Goal: Task Accomplishment & Management: Manage account settings

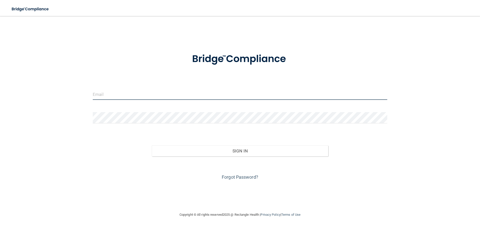
click at [115, 91] on input "email" at bounding box center [240, 94] width 295 height 11
type input "manager@nmpspc.com"
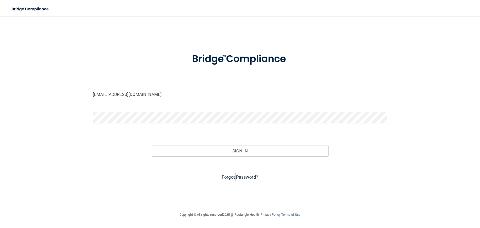
click at [235, 175] on link "Forgot Password?" at bounding box center [240, 176] width 37 height 5
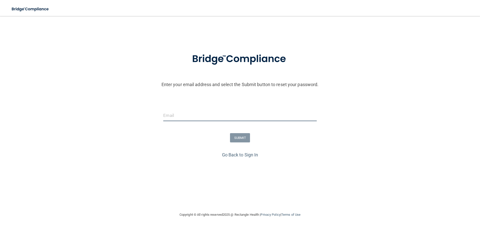
click at [178, 113] on input "email" at bounding box center [239, 115] width 153 height 11
type input "manager@nmpspc.com"
click at [239, 139] on button "SUBMIT" at bounding box center [240, 137] width 20 height 9
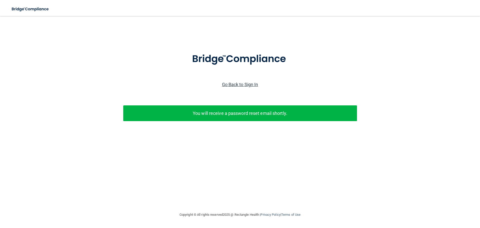
click at [246, 83] on link "Go Back to Sign In" at bounding box center [240, 84] width 36 height 5
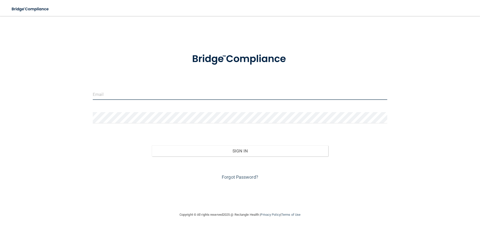
click at [114, 93] on input "email" at bounding box center [240, 94] width 295 height 11
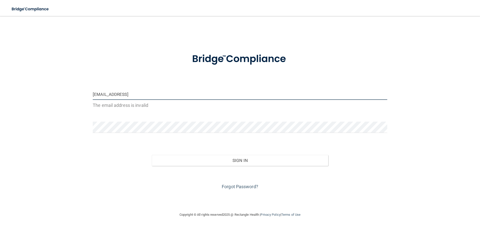
type input "[EMAIL_ADDRESS][DOMAIN_NAME]"
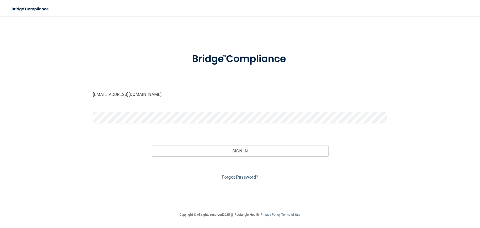
click at [152, 145] on button "Sign In" at bounding box center [240, 150] width 177 height 11
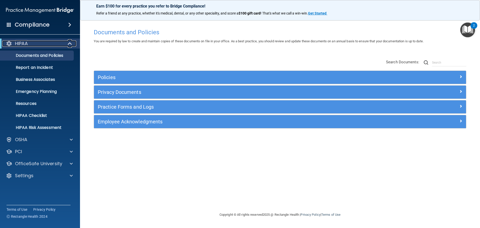
click at [70, 41] on span at bounding box center [70, 44] width 4 height 6
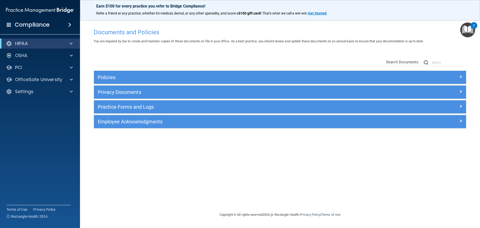
click at [55, 9] on img at bounding box center [40, 10] width 68 height 10
click at [72, 78] on span at bounding box center [71, 80] width 3 height 6
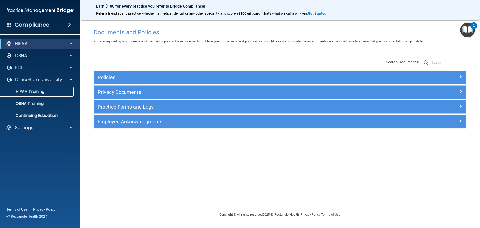
click at [37, 90] on p "HIPAA Training" at bounding box center [23, 91] width 41 height 5
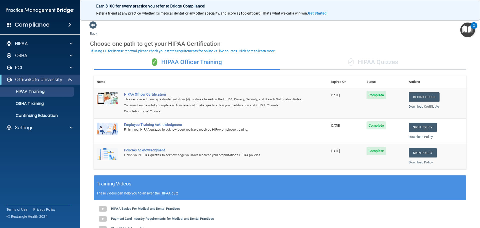
click at [8, 22] on span at bounding box center [9, 24] width 5 height 5
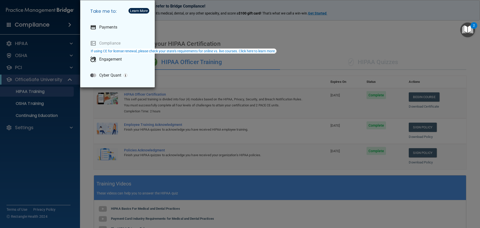
click at [41, 23] on div "Take me to: Payments Compliance Engagement Cyber Quant" at bounding box center [240, 114] width 480 height 228
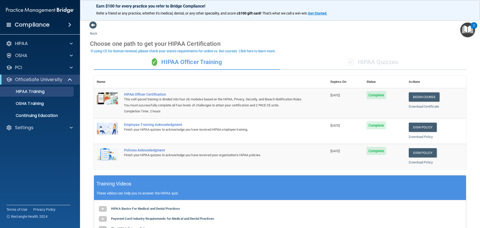
click at [68, 23] on span at bounding box center [69, 25] width 3 height 6
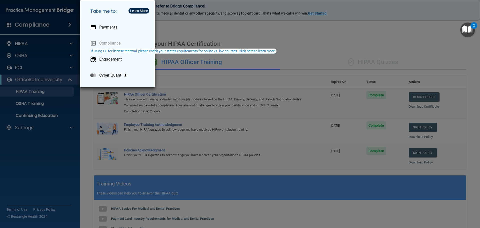
click at [70, 26] on div "Take me to: Payments Compliance Engagement Cyber Quant" at bounding box center [240, 114] width 480 height 228
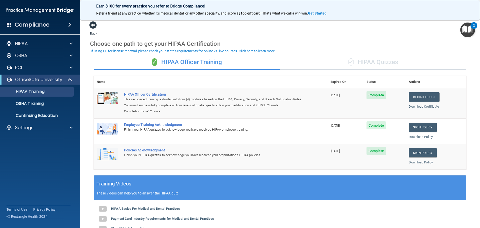
drag, startPoint x: 92, startPoint y: 27, endPoint x: 90, endPoint y: 25, distance: 2.6
click at [92, 27] on span at bounding box center [93, 25] width 8 height 8
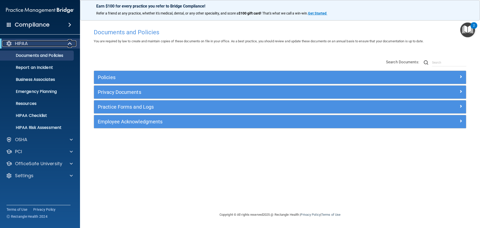
click at [68, 41] on span at bounding box center [70, 44] width 4 height 6
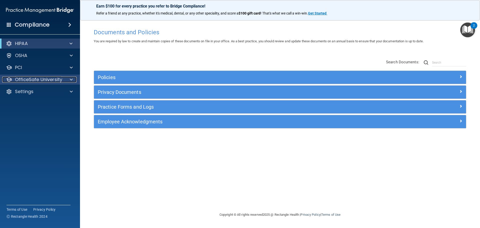
click at [73, 79] on span at bounding box center [71, 80] width 3 height 6
click at [72, 79] on span at bounding box center [71, 80] width 3 height 6
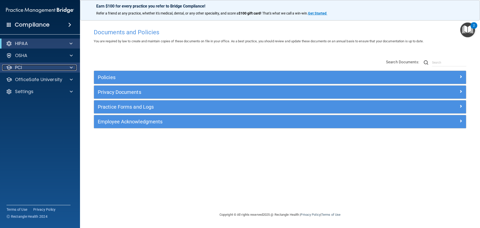
click at [70, 66] on span at bounding box center [71, 68] width 3 height 6
click at [69, 54] on div at bounding box center [70, 56] width 13 height 6
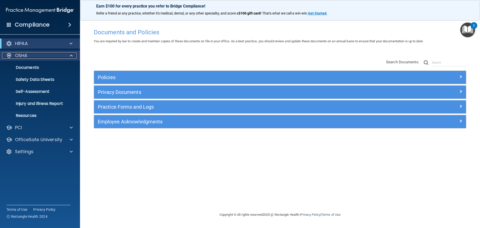
click at [70, 54] on div at bounding box center [70, 56] width 13 height 6
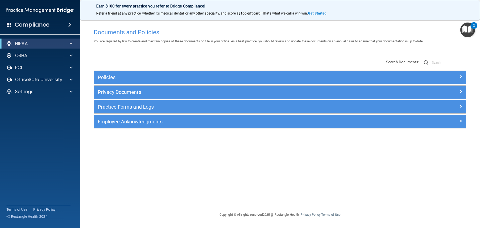
click at [69, 23] on span at bounding box center [69, 25] width 3 height 6
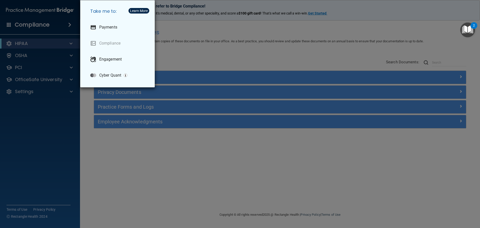
click at [11, 23] on div "Take me to: Payments Compliance Engagement Cyber Quant" at bounding box center [240, 114] width 480 height 228
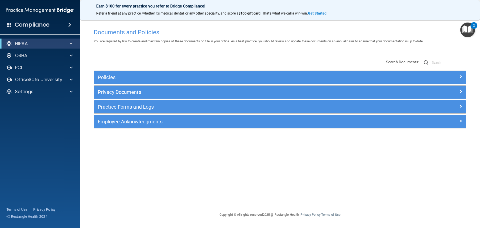
click at [10, 23] on span at bounding box center [9, 24] width 5 height 5
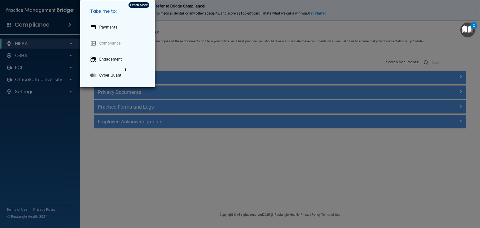
click at [9, 22] on div "Take me to: Payments Compliance Engagement Cyber Quant" at bounding box center [240, 114] width 480 height 228
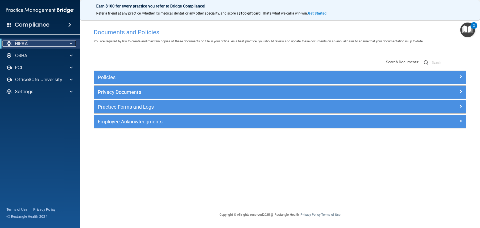
click at [72, 42] on span at bounding box center [71, 44] width 3 height 6
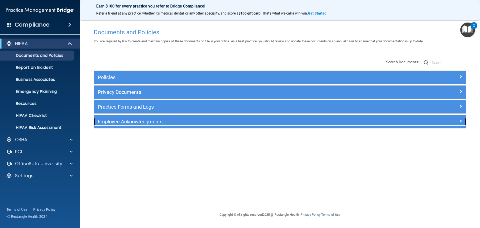
click at [157, 120] on h5 "Employee Acknowledgments" at bounding box center [234, 122] width 272 height 6
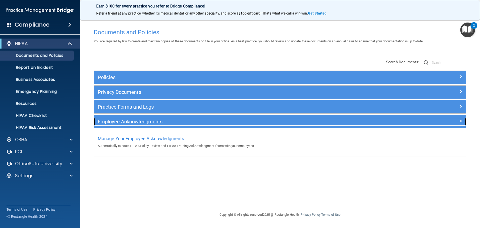
click at [157, 120] on h5 "Employee Acknowledgments" at bounding box center [234, 122] width 272 height 6
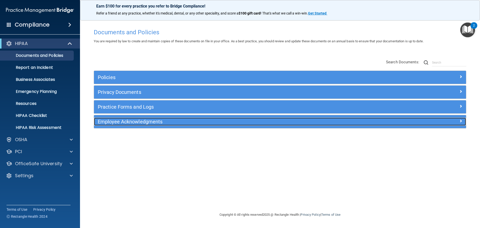
click at [157, 121] on h5 "Employee Acknowledgments" at bounding box center [234, 122] width 272 height 6
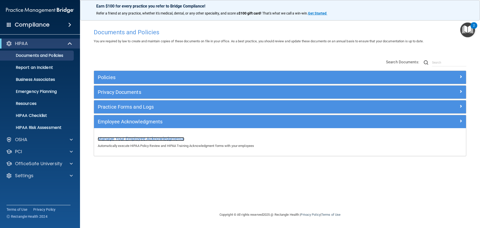
click at [156, 138] on span "Manage Your Employee Acknowledgments" at bounding box center [141, 138] width 87 height 5
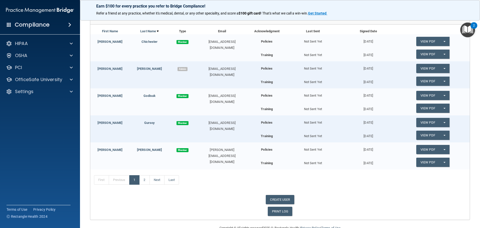
scroll to position [78, 0]
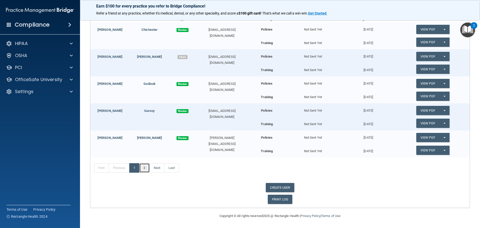
click at [145, 168] on link "2" at bounding box center [144, 168] width 10 height 10
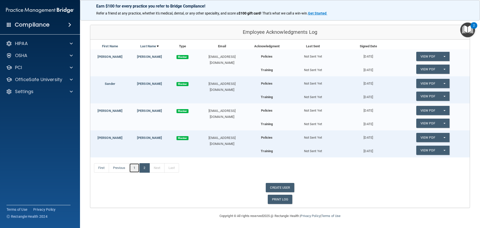
click at [135, 167] on link "1" at bounding box center [134, 168] width 10 height 10
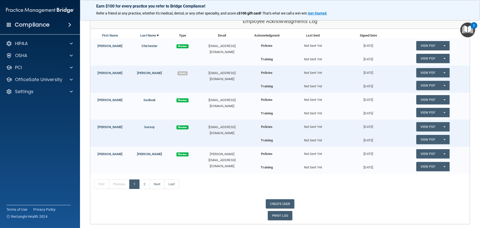
scroll to position [53, 0]
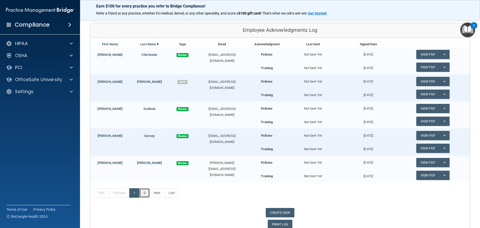
click at [143, 192] on link "2" at bounding box center [144, 193] width 10 height 10
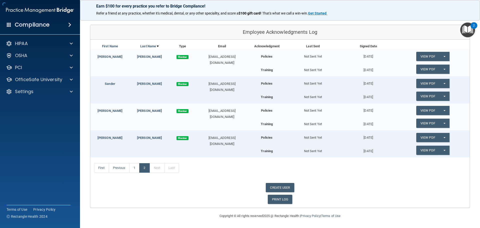
scroll to position [51, 0]
click at [277, 185] on link "CREATE USER" at bounding box center [280, 187] width 28 height 9
select select "practice_admin"
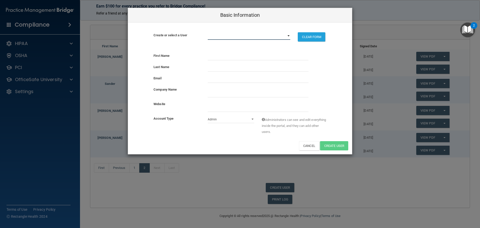
click at [224, 36] on select "[EMAIL_ADDRESS][DOMAIN_NAME] [EMAIL_ADDRESS][DOMAIN_NAME] [EMAIL_ADDRESS][DOMAI…" at bounding box center [249, 36] width 83 height 8
click at [223, 31] on div "Create or select a User [EMAIL_ADDRESS][DOMAIN_NAME] [EMAIL_ADDRESS][DOMAIN_NAM…" at bounding box center [240, 36] width 224 height 27
click at [289, 36] on select "[EMAIL_ADDRESS][DOMAIN_NAME] [EMAIL_ADDRESS][DOMAIN_NAME] [EMAIL_ADDRESS][DOMAI…" at bounding box center [249, 36] width 83 height 8
drag, startPoint x: 265, startPoint y: 26, endPoint x: 246, endPoint y: 22, distance: 18.9
click at [265, 26] on div "Create or select a User [EMAIL_ADDRESS][DOMAIN_NAME] [EMAIL_ADDRESS][DOMAIN_NAM…" at bounding box center [240, 36] width 224 height 27
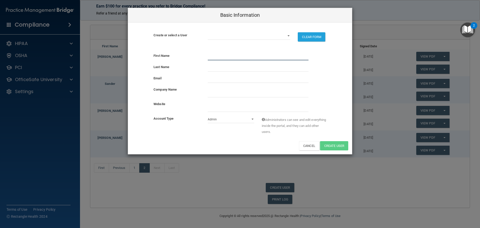
click at [216, 58] on input "text" at bounding box center [258, 57] width 101 height 8
type input "[PERSON_NAME]"
click at [227, 70] on input "text" at bounding box center [258, 68] width 101 height 8
type input "[PERSON_NAME]"
click at [222, 80] on input "email" at bounding box center [258, 79] width 101 height 8
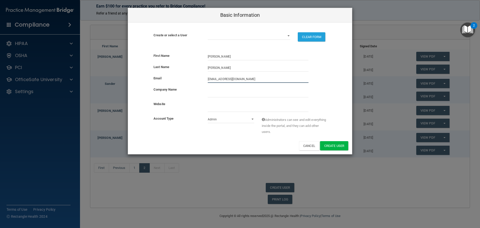
type input "[EMAIL_ADDRESS][DOMAIN_NAME]"
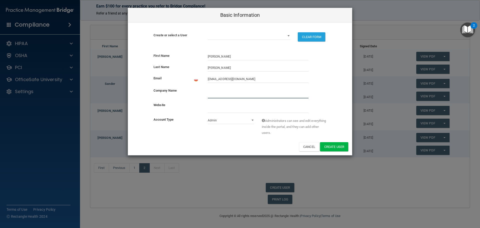
click at [215, 95] on input "company_name" at bounding box center [258, 95] width 101 height 8
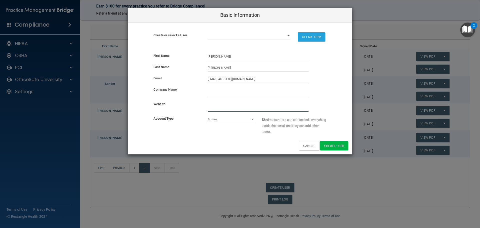
click at [214, 106] on input "website" at bounding box center [258, 108] width 101 height 8
click at [214, 121] on select "Admin Member" at bounding box center [231, 120] width 47 height 8
select select "practice_member"
click at [208, 116] on select "Admin Member" at bounding box center [231, 120] width 47 height 8
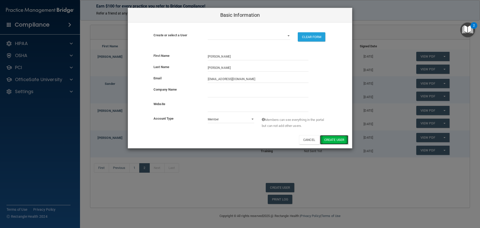
click at [327, 138] on button "Create User" at bounding box center [334, 139] width 28 height 9
click at [286, 37] on select "[EMAIL_ADDRESS][DOMAIN_NAME] [EMAIL_ADDRESS][DOMAIN_NAME] [EMAIL_ADDRESS][DOMAI…" at bounding box center [249, 36] width 83 height 8
click at [265, 28] on div "Create or select a User [EMAIL_ADDRESS][DOMAIN_NAME] [EMAIL_ADDRESS][DOMAIN_NAM…" at bounding box center [240, 36] width 224 height 27
click at [208, 92] on div at bounding box center [258, 92] width 108 height 11
click at [210, 94] on input "company_name" at bounding box center [258, 94] width 101 height 8
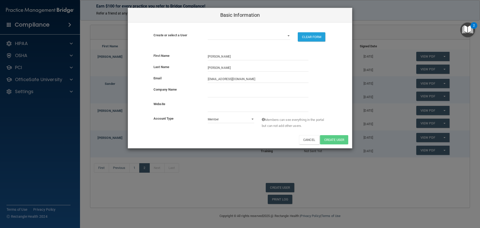
click at [283, 140] on div "Cancel Create User" at bounding box center [240, 139] width 224 height 9
click at [310, 137] on button "Cancel" at bounding box center [309, 139] width 20 height 9
select select "practice_admin"
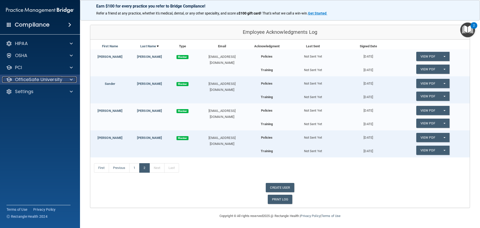
click at [35, 78] on p "OfficeSafe University" at bounding box center [38, 80] width 47 height 6
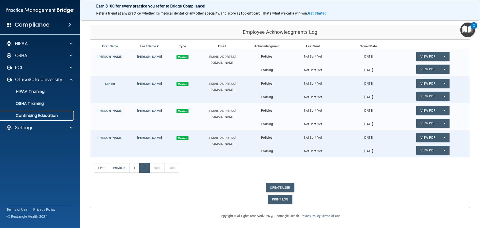
click at [41, 113] on p "Continuing Education" at bounding box center [37, 115] width 68 height 5
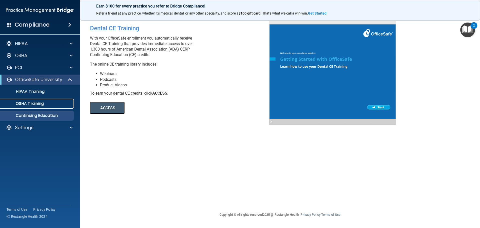
click at [23, 102] on p "OSHA Training" at bounding box center [23, 103] width 41 height 5
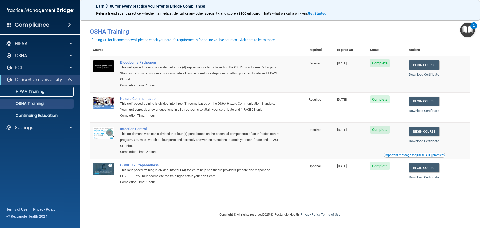
click at [28, 89] on p "HIPAA Training" at bounding box center [23, 91] width 41 height 5
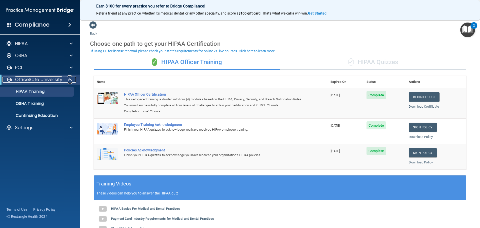
click at [66, 80] on div at bounding box center [70, 80] width 12 height 6
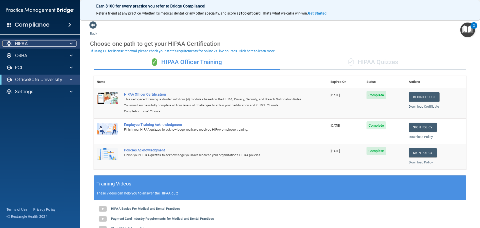
click at [70, 43] on span at bounding box center [71, 44] width 3 height 6
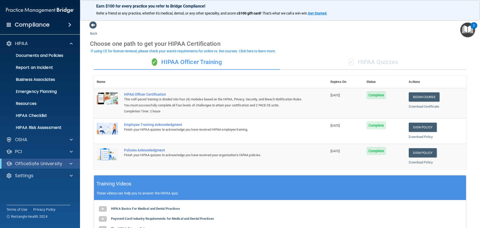
click at [63, 34] on div "Compliance HIPAA Documents and Policies Report an Incident Business Associates …" at bounding box center [40, 114] width 80 height 228
click at [64, 9] on img at bounding box center [40, 10] width 68 height 10
click at [45, 23] on h4 "Compliance" at bounding box center [32, 24] width 35 height 7
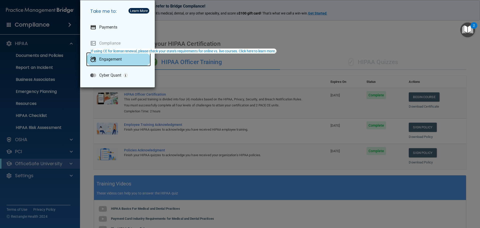
click at [108, 59] on p "Engagement" at bounding box center [110, 59] width 23 height 5
click at [252, 55] on div "Take me to: Payments Compliance Engagement Cyber Quant" at bounding box center [240, 114] width 480 height 228
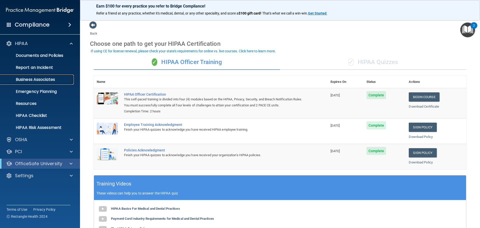
click at [30, 79] on p "Business Associates" at bounding box center [37, 79] width 68 height 5
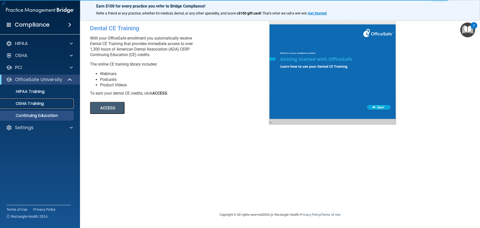
click at [31, 101] on p "OSHA Training" at bounding box center [23, 103] width 41 height 5
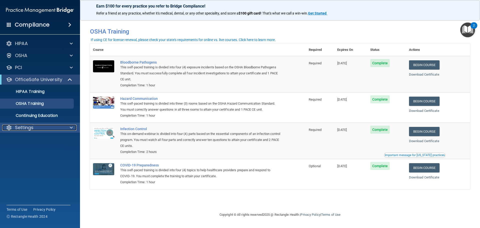
click at [31, 126] on p "Settings" at bounding box center [24, 128] width 19 height 6
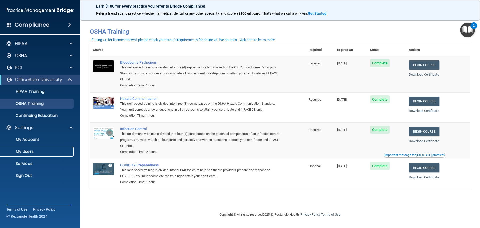
click at [29, 149] on p "My Users" at bounding box center [37, 151] width 68 height 5
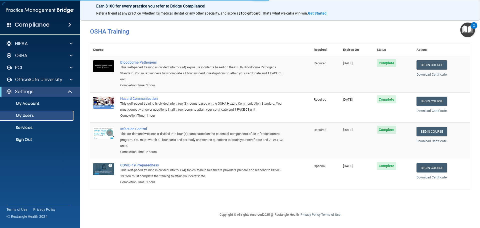
select select "20"
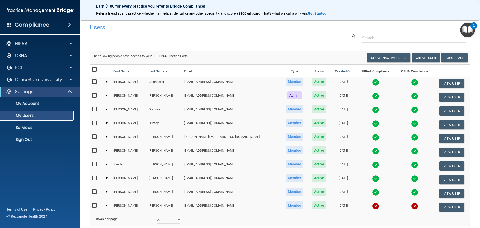
scroll to position [25, 0]
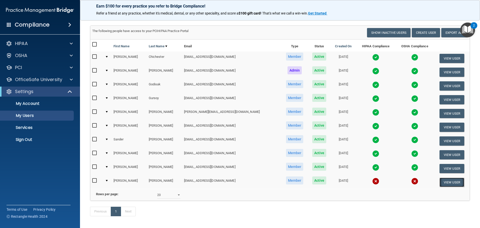
click at [448, 182] on button "View User" at bounding box center [452, 182] width 25 height 9
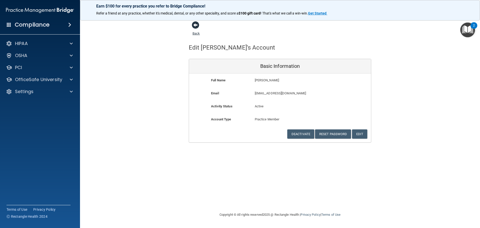
click at [195, 25] on span at bounding box center [196, 25] width 8 height 8
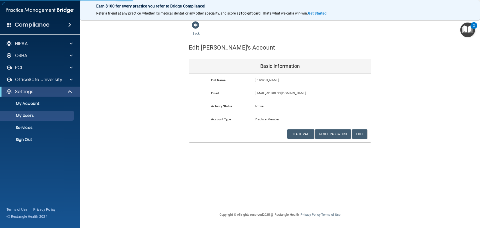
select select "20"
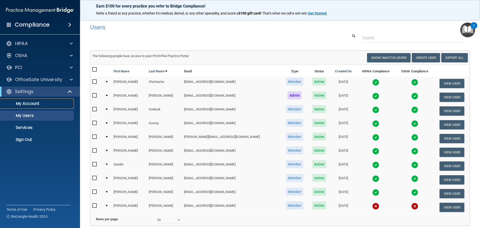
click at [28, 103] on p "My Account" at bounding box center [37, 103] width 68 height 5
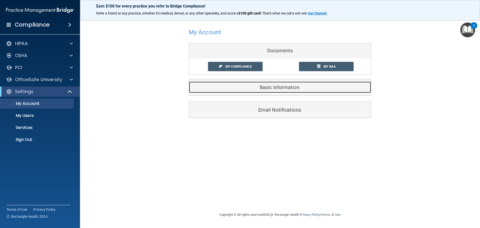
click at [282, 85] on h5 "Basic Information" at bounding box center [272, 88] width 159 height 6
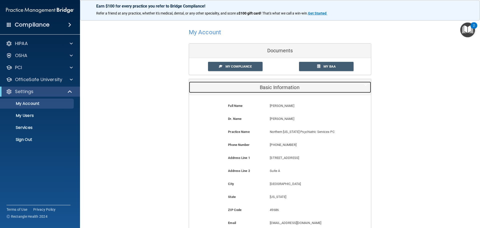
click at [281, 87] on h5 "Basic Information" at bounding box center [272, 88] width 159 height 6
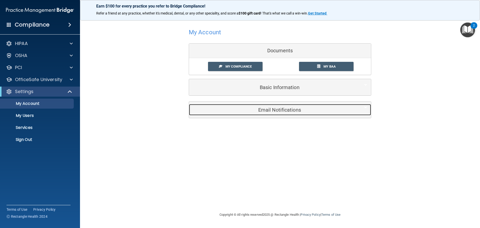
drag, startPoint x: 290, startPoint y: 107, endPoint x: 281, endPoint y: 107, distance: 8.5
click at [290, 107] on div "Email Notifications" at bounding box center [272, 109] width 167 height 11
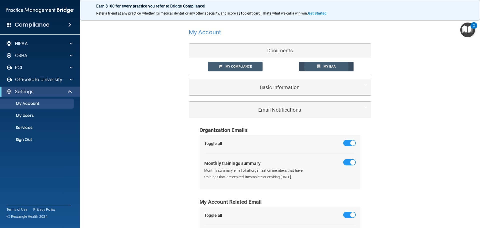
click at [325, 64] on link "My BAA" at bounding box center [326, 66] width 55 height 9
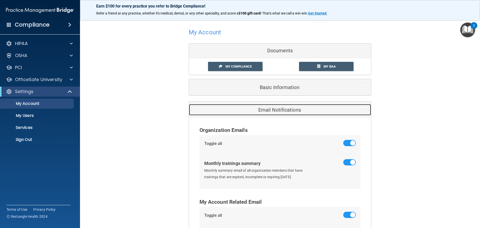
click at [256, 111] on h5 "Email Notifications" at bounding box center [272, 110] width 159 height 6
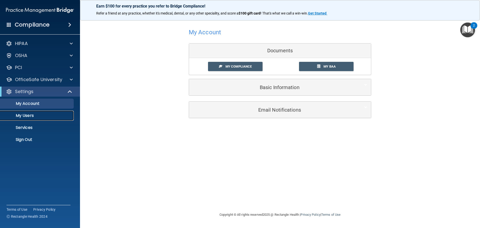
click at [27, 114] on p "My Users" at bounding box center [37, 115] width 68 height 5
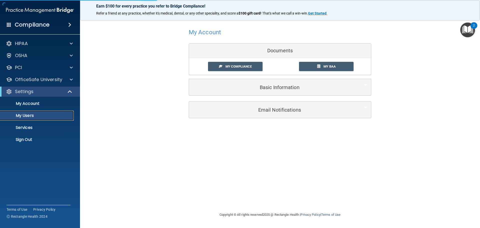
select select "20"
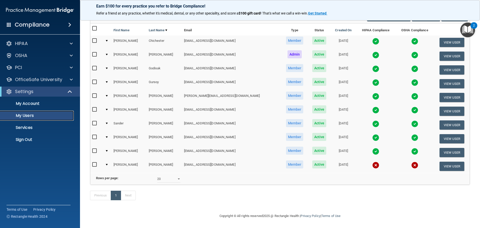
scroll to position [49, 0]
click at [447, 162] on button "View User" at bounding box center [452, 166] width 25 height 9
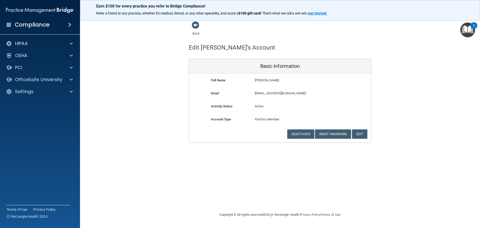
click at [466, 27] on img "Open Resource Center, 2 new notifications" at bounding box center [468, 30] width 15 height 15
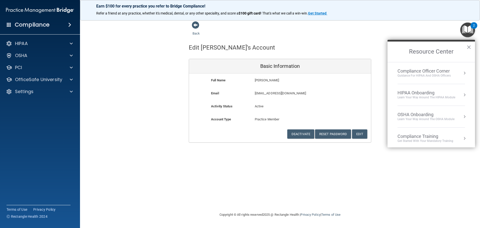
click at [462, 71] on button "Resource Center" at bounding box center [464, 73] width 5 height 5
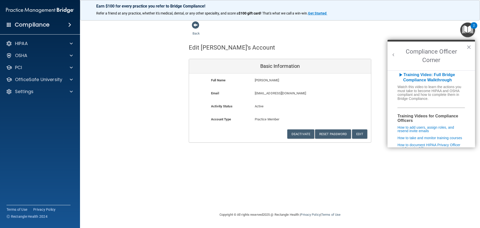
scroll to position [75, 0]
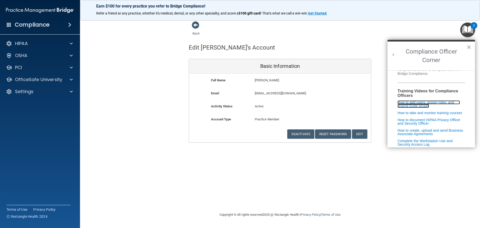
click at [421, 105] on link "How to add users, assign roles, and resend invite emails" at bounding box center [429, 104] width 63 height 8
click at [362, 134] on button "Edit" at bounding box center [359, 133] width 15 height 9
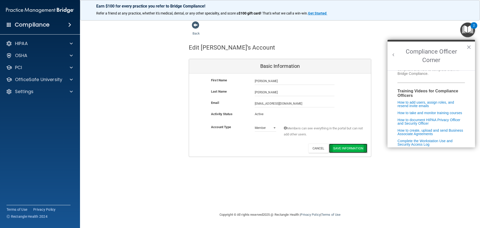
click at [352, 147] on button "Save Information" at bounding box center [348, 148] width 38 height 9
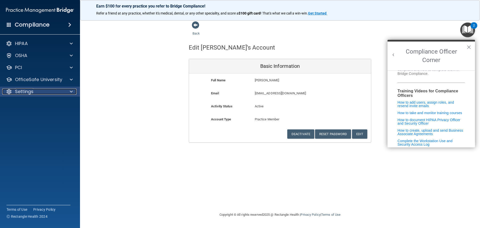
click at [32, 91] on p "Settings" at bounding box center [24, 92] width 19 height 6
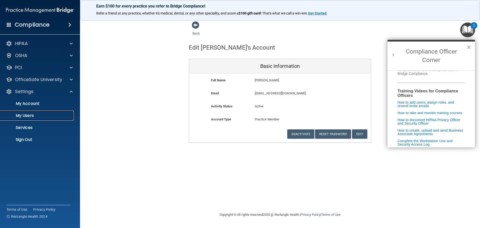
click at [31, 114] on p "My Users" at bounding box center [37, 115] width 68 height 5
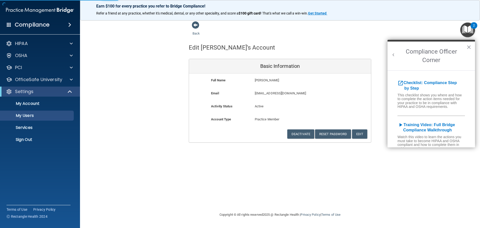
select select "20"
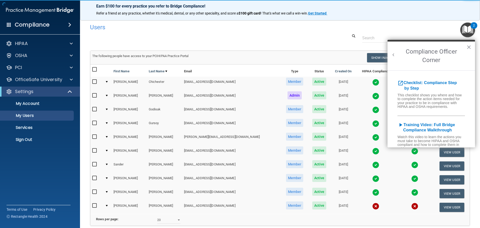
scroll to position [25, 0]
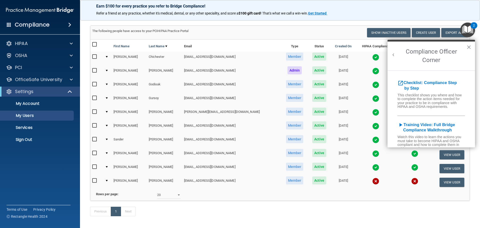
click at [92, 180] on td at bounding box center [96, 182] width 13 height 14
click at [96, 180] on input "checkbox" at bounding box center [95, 181] width 6 height 4
checkbox input "true"
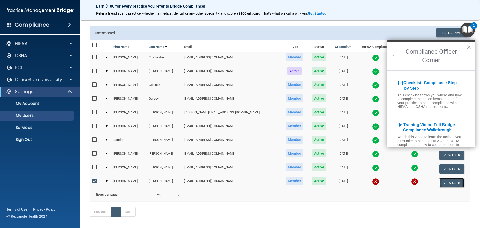
click at [447, 181] on button "View User" at bounding box center [452, 182] width 25 height 9
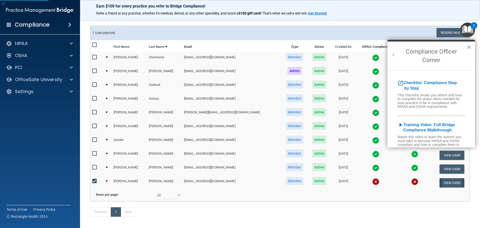
select select "practice_member"
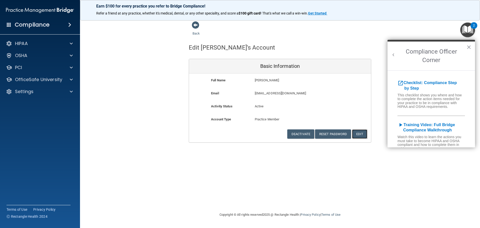
click at [362, 132] on button "Edit" at bounding box center [359, 133] width 15 height 9
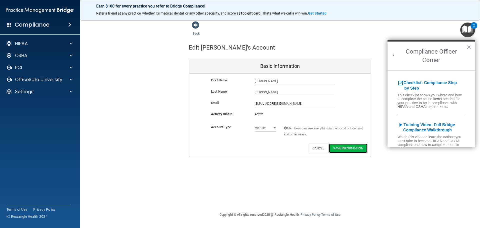
click at [357, 147] on button "Save Information" at bounding box center [348, 148] width 38 height 9
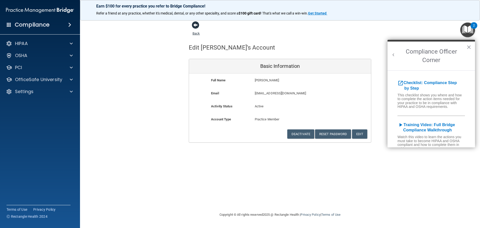
click at [196, 24] on span at bounding box center [196, 25] width 8 height 8
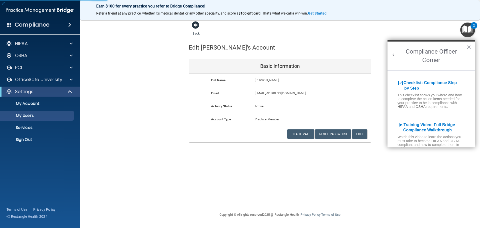
select select "20"
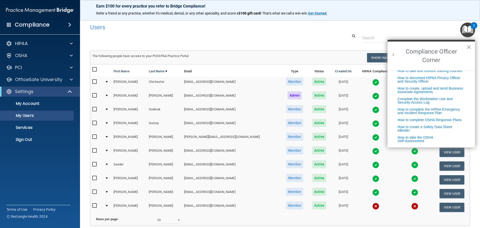
scroll to position [128, 0]
click at [421, 136] on link "How to take the OSHA Self-Assessment" at bounding box center [416, 139] width 36 height 8
click at [16, 55] on p "OSHA" at bounding box center [21, 56] width 13 height 6
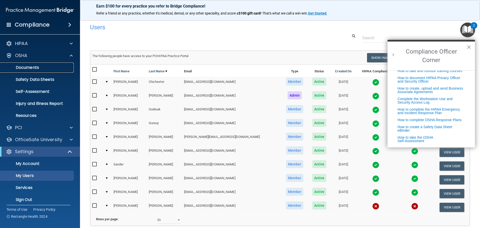
click at [36, 65] on link "Documents" at bounding box center [34, 68] width 79 height 10
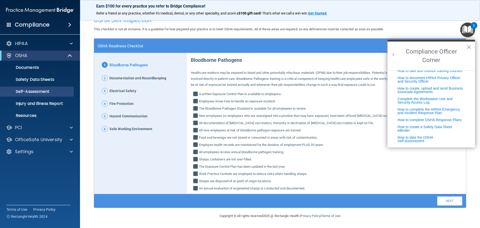
scroll to position [128, 0]
click at [420, 135] on link "How to take the OSHA Self-Assessment" at bounding box center [416, 139] width 36 height 8
click at [69, 126] on div at bounding box center [70, 128] width 13 height 6
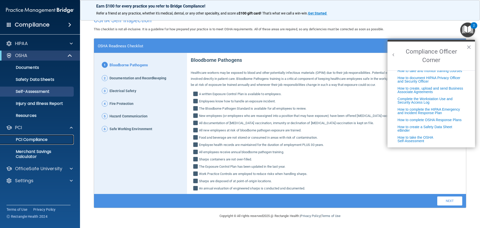
click at [36, 139] on p "PCI Compliance" at bounding box center [37, 139] width 68 height 5
